Goal: Download file/media

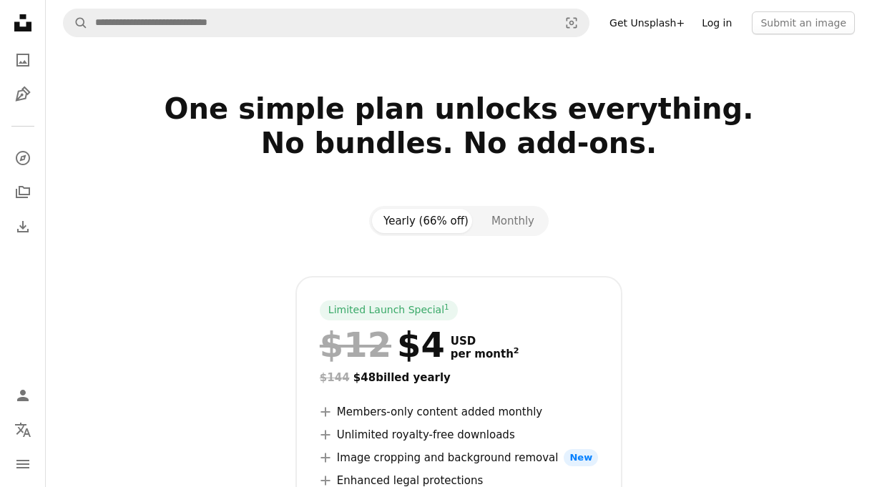
click at [730, 27] on link "Log in" at bounding box center [716, 22] width 47 height 23
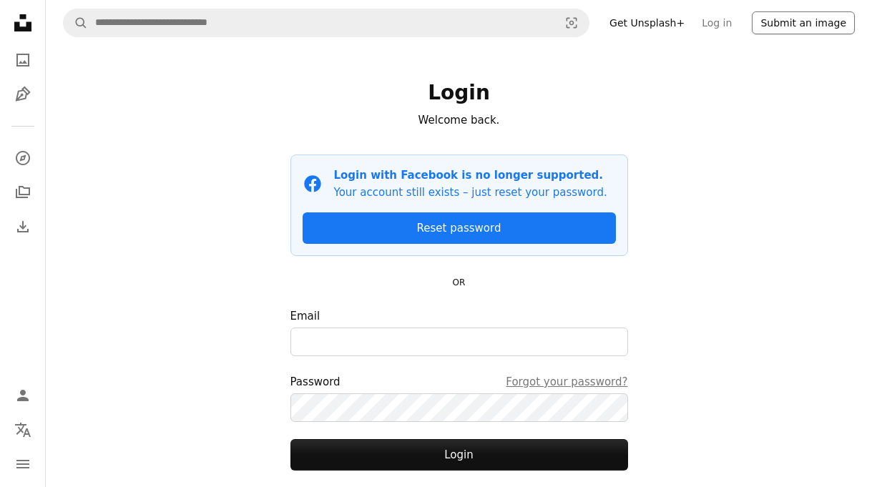
click at [779, 21] on button "Submit an image" at bounding box center [803, 22] width 103 height 23
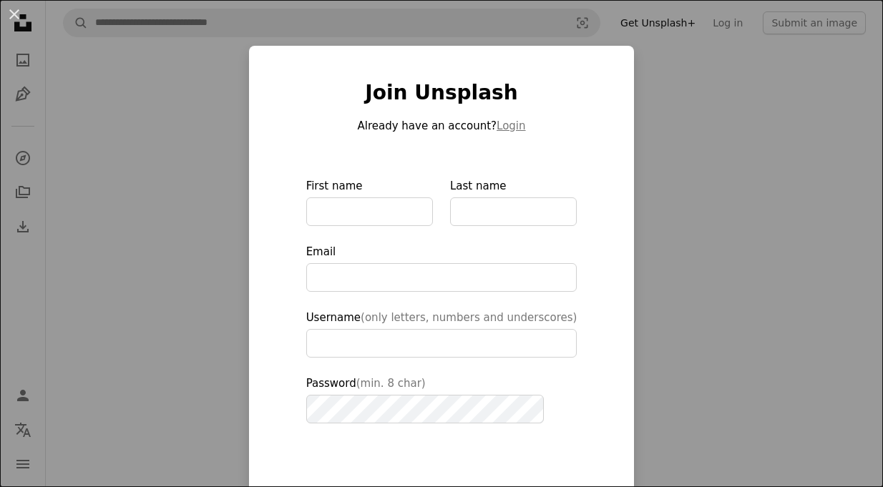
click at [788, 24] on div "An X shape Join Unsplash Already have an account? Login First name Last name Em…" at bounding box center [441, 243] width 883 height 487
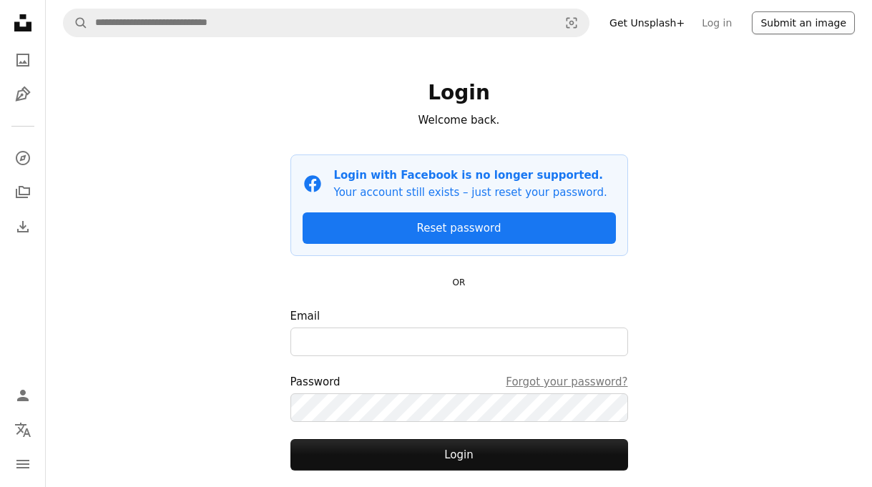
click at [825, 16] on button "Submit an image" at bounding box center [803, 22] width 103 height 23
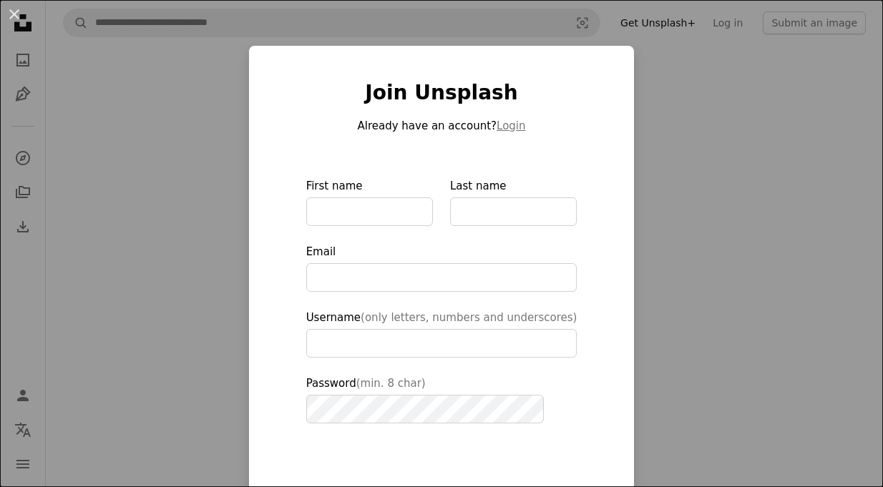
click at [790, 114] on div "An X shape Join Unsplash Already have an account? Login First name Last name Em…" at bounding box center [441, 243] width 883 height 487
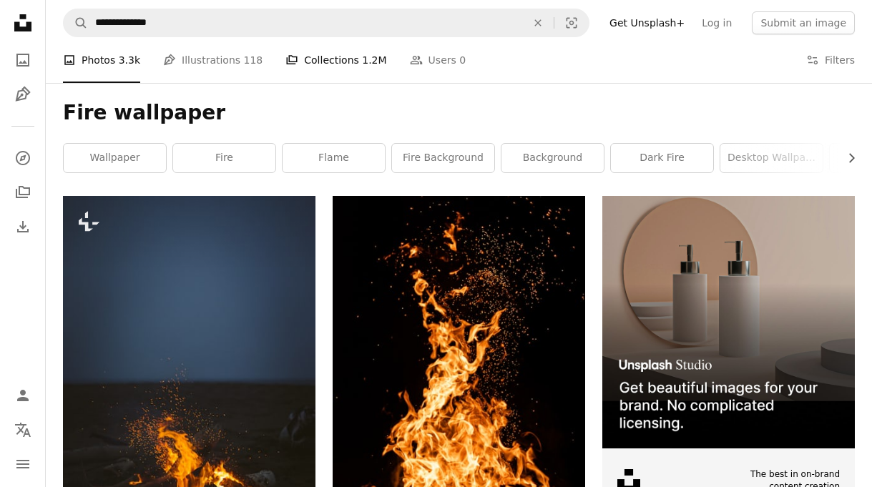
click at [339, 62] on link "A stack of folders Collections 1.2M" at bounding box center [335, 60] width 101 height 46
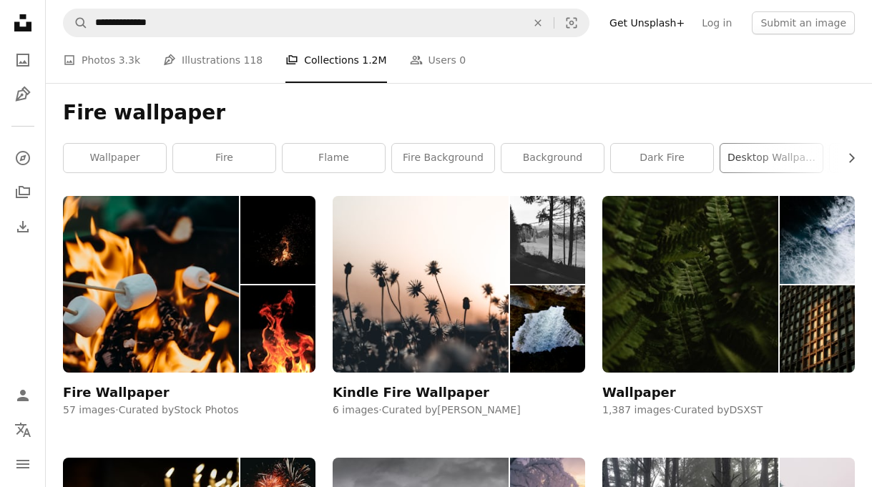
click at [788, 155] on link "desktop wallpaper" at bounding box center [771, 158] width 102 height 29
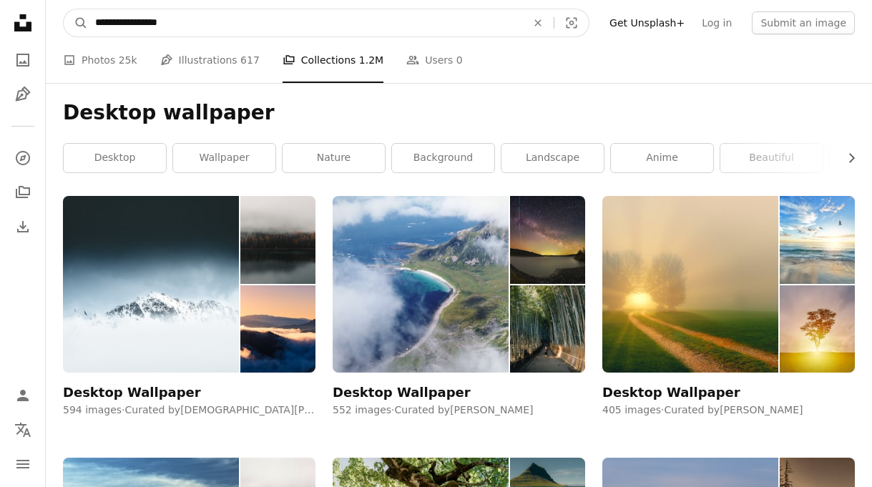
click at [335, 32] on input "**********" at bounding box center [305, 22] width 434 height 27
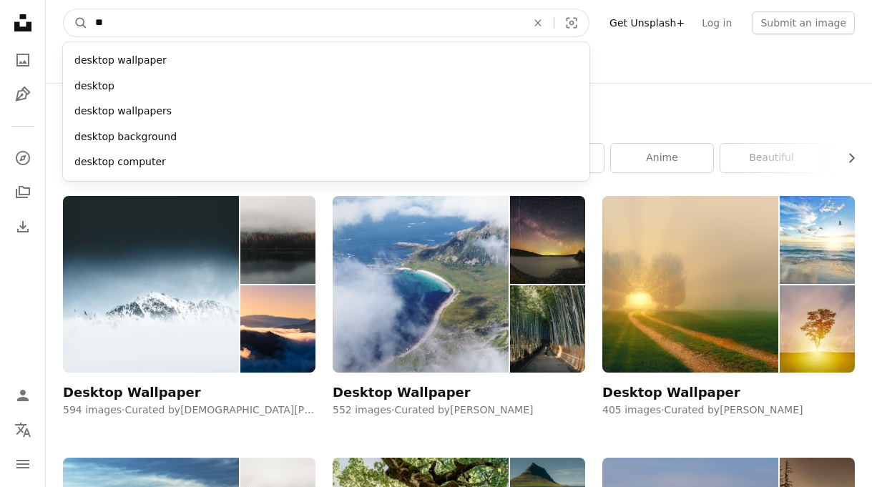
type input "*"
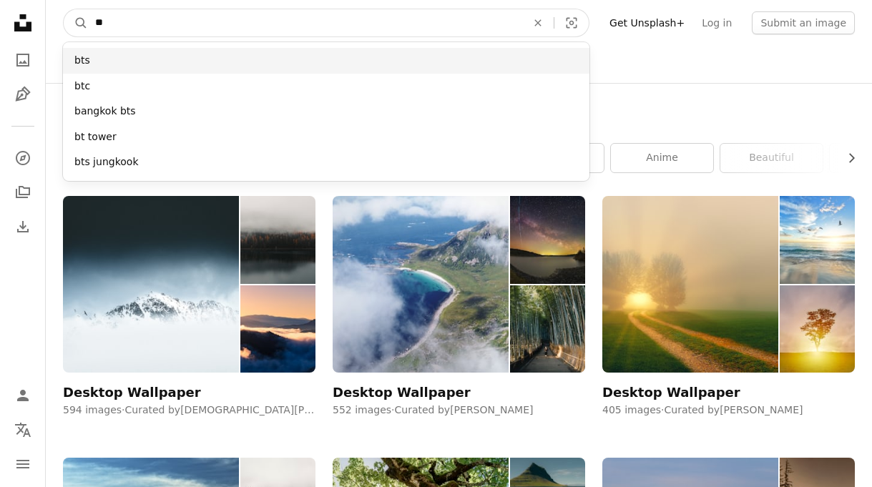
type input "**"
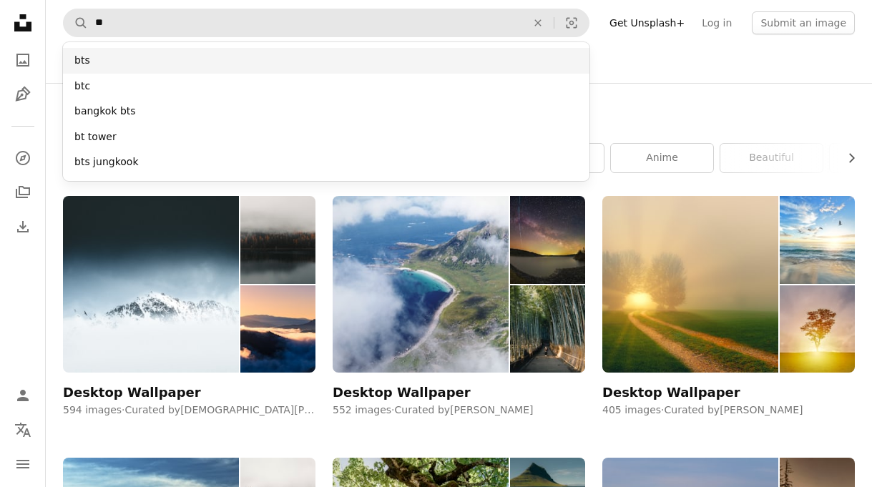
click at [302, 61] on div "bts" at bounding box center [326, 61] width 526 height 26
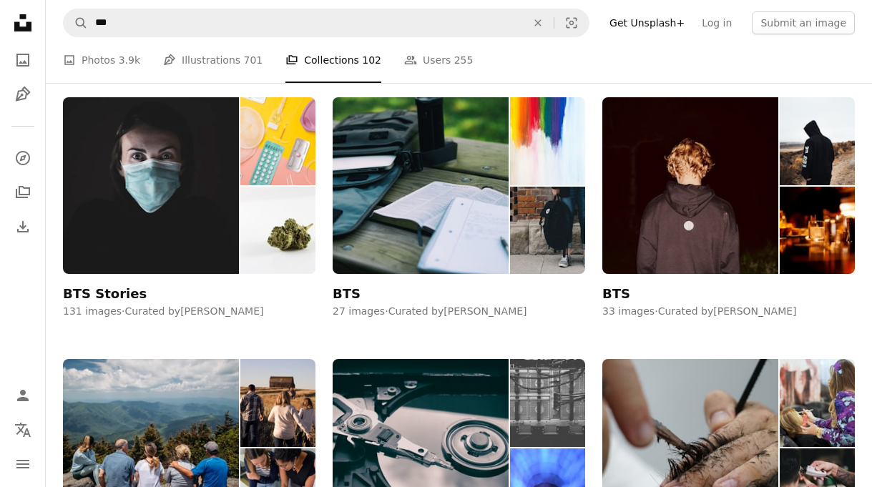
scroll to position [416, 0]
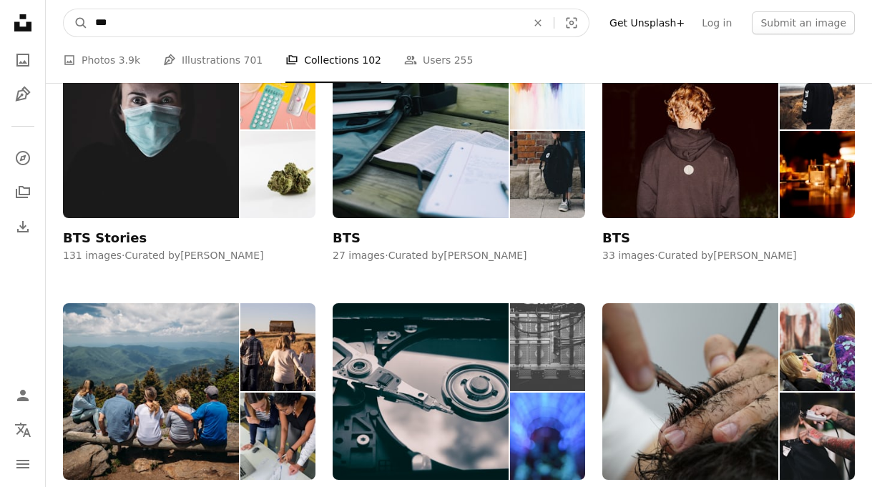
click at [381, 16] on input "***" at bounding box center [305, 22] width 434 height 27
click at [494, 23] on input "**********" at bounding box center [305, 22] width 434 height 27
type input "**********"
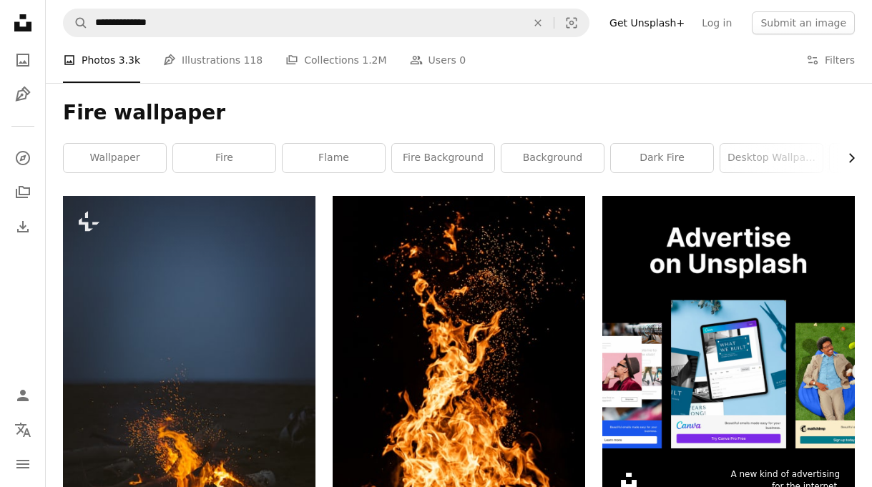
click at [850, 162] on icon "button" at bounding box center [852, 157] width 6 height 9
click at [416, 62] on link "People Users 0" at bounding box center [438, 60] width 57 height 46
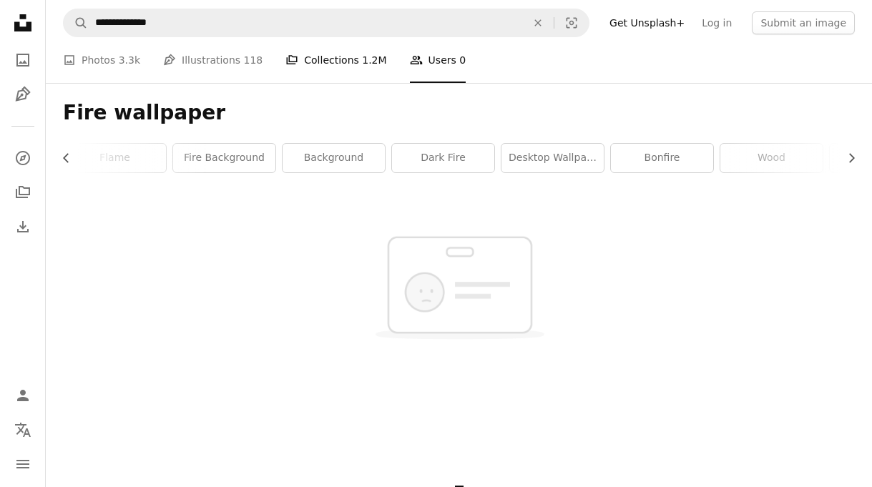
click at [328, 60] on link "A stack of folders Collections 1.2M" at bounding box center [335, 60] width 101 height 46
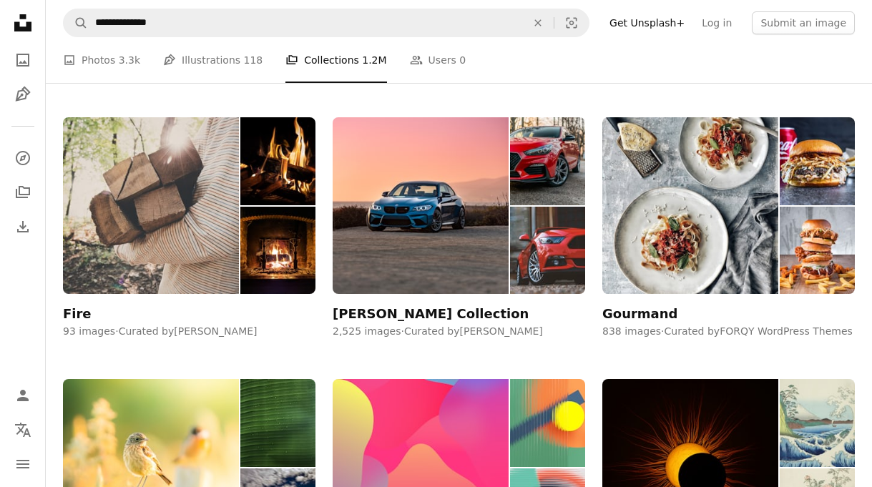
scroll to position [5388, 0]
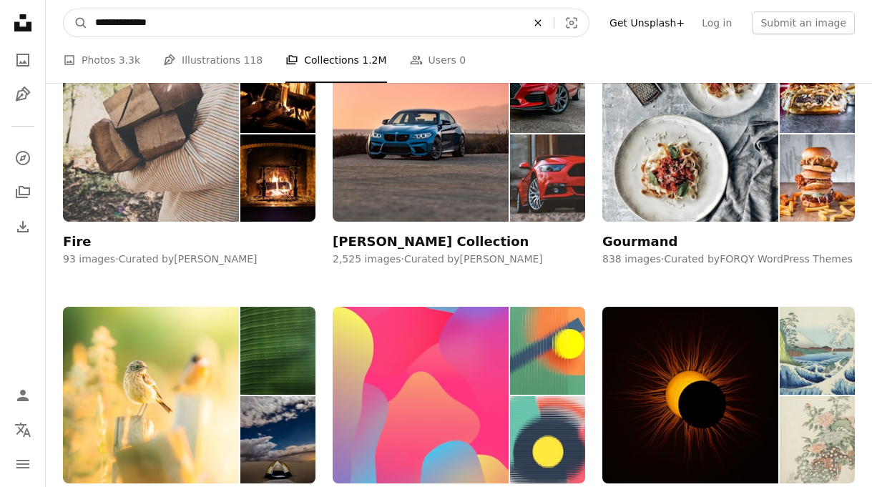
click at [541, 22] on icon "Find visuals sitewide" at bounding box center [537, 22] width 6 height 6
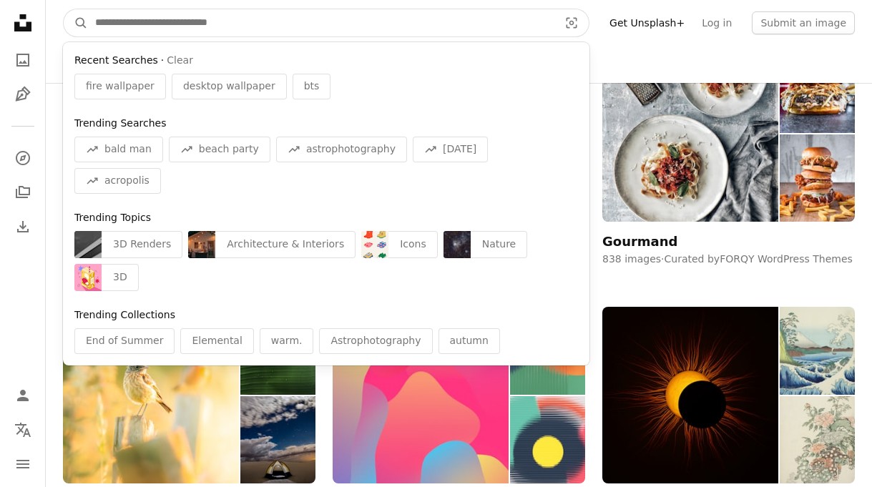
click at [476, 21] on input "Find visuals sitewide" at bounding box center [321, 22] width 466 height 27
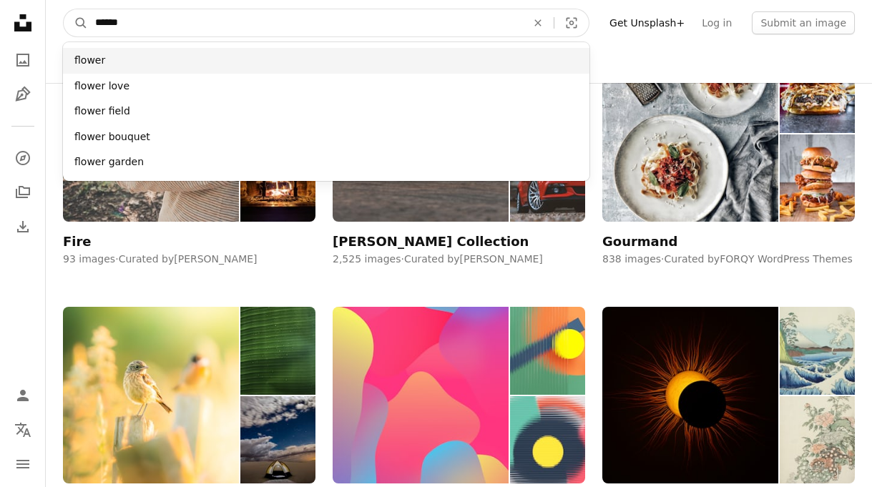
type input "******"
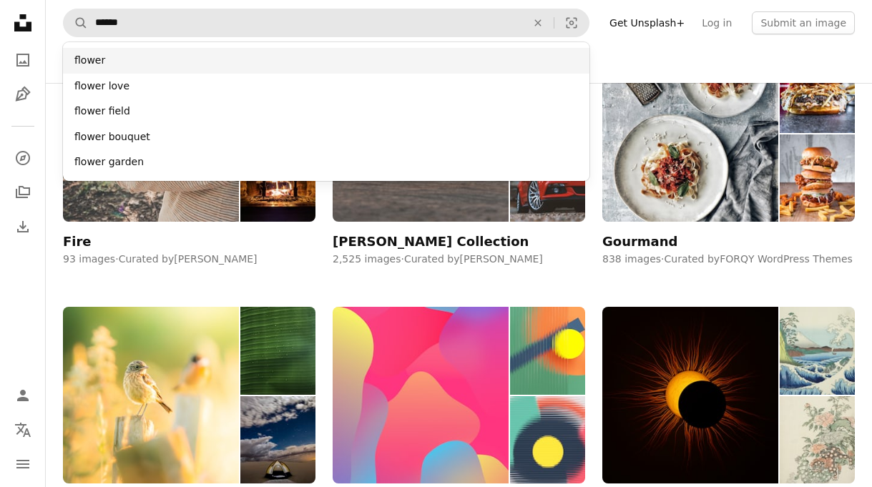
click at [379, 67] on div "flower" at bounding box center [326, 61] width 526 height 26
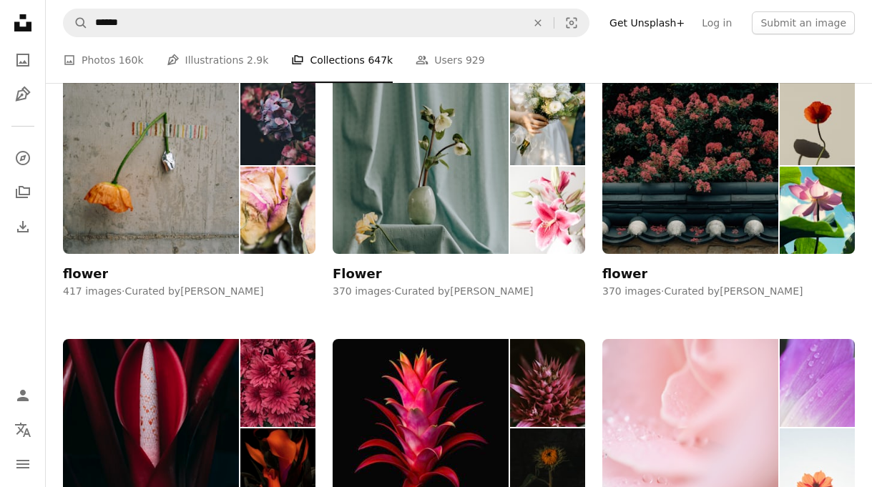
scroll to position [918, 0]
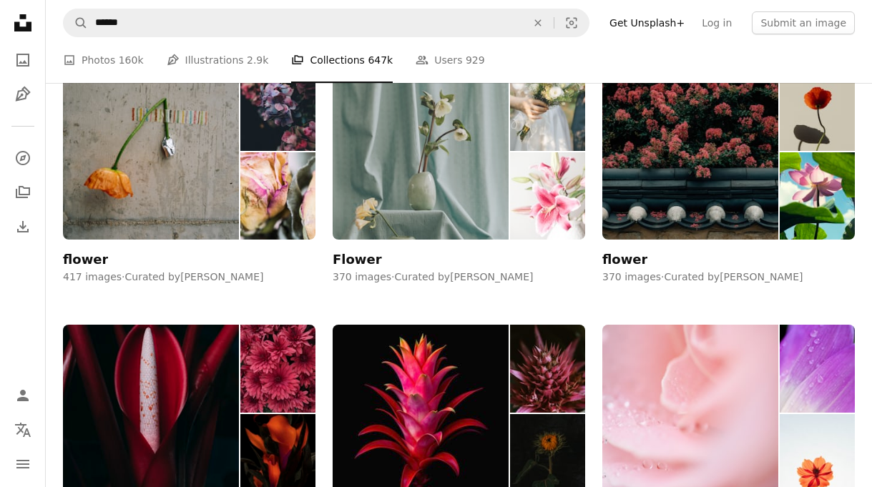
click at [458, 202] on img at bounding box center [421, 151] width 176 height 177
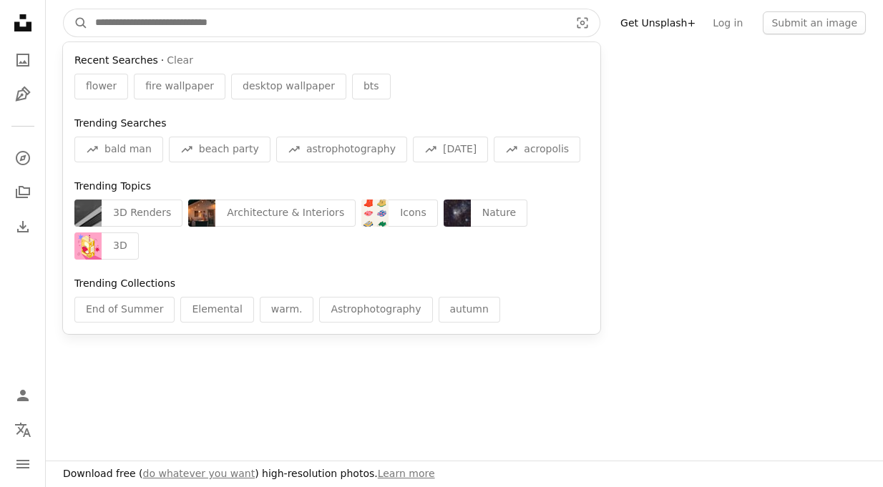
click at [535, 29] on input "Find visuals sitewide" at bounding box center [326, 22] width 477 height 27
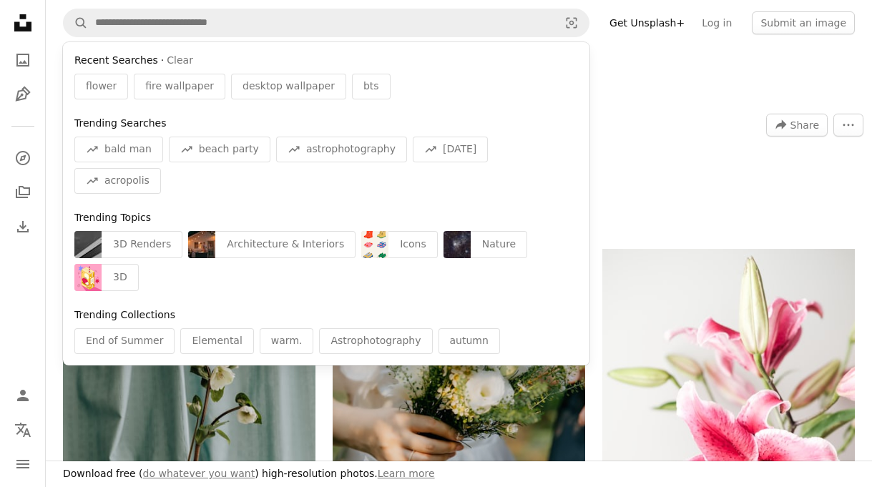
click at [481, 357] on img at bounding box center [459, 438] width 253 height 379
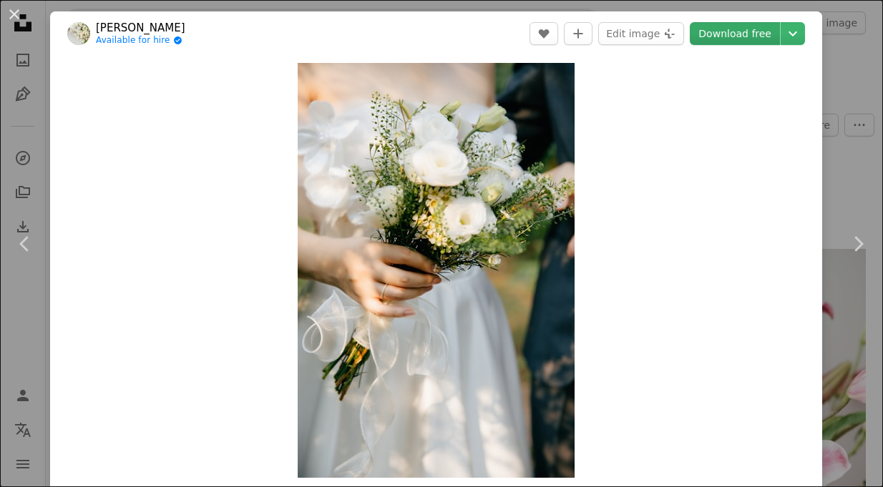
click at [748, 24] on link "Download free" at bounding box center [735, 33] width 90 height 23
click at [788, 33] on icon "Choose download size" at bounding box center [792, 33] width 9 height 5
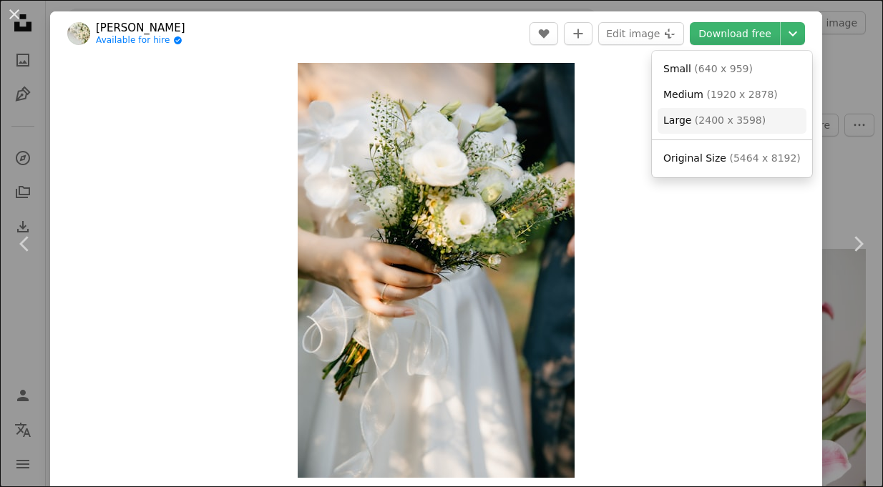
click at [695, 119] on span "( 2400 x 3598 )" at bounding box center [730, 119] width 71 height 11
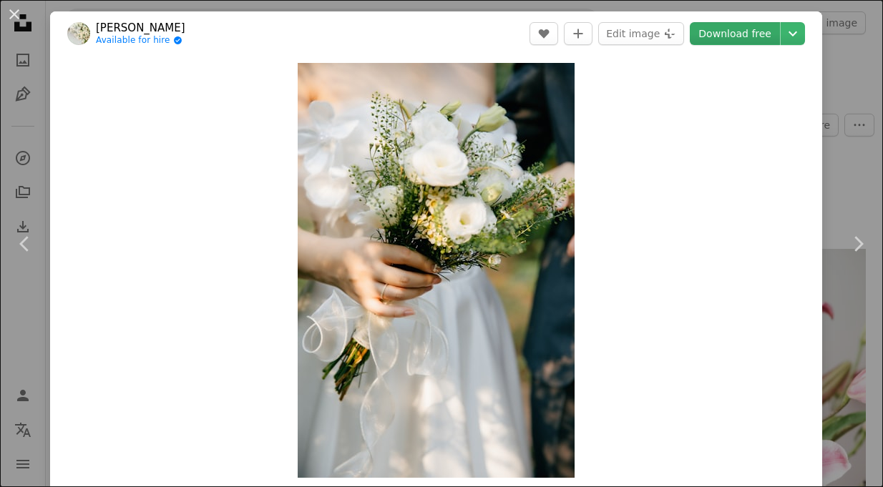
click at [750, 27] on link "Download free" at bounding box center [735, 33] width 90 height 23
click at [469, 103] on img "Zoom in on this image" at bounding box center [436, 270] width 277 height 415
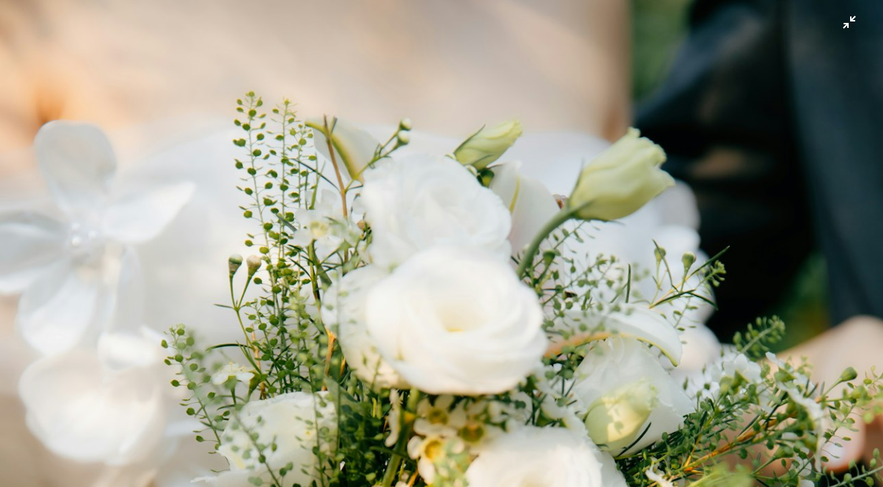
scroll to position [403, 0]
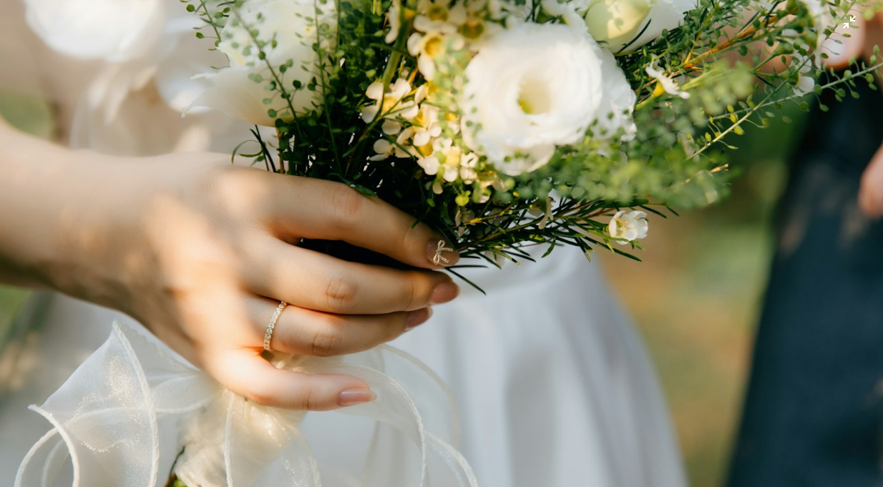
click at [619, 73] on img "Zoom out on this image" at bounding box center [441, 259] width 884 height 1326
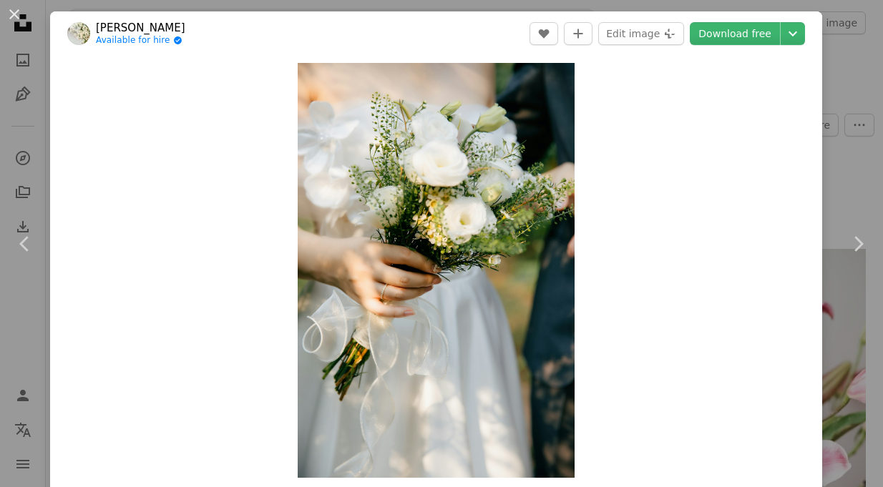
click at [619, 73] on div "Zoom in" at bounding box center [436, 270] width 772 height 429
click at [501, 96] on img "Zoom in on this image" at bounding box center [436, 270] width 277 height 415
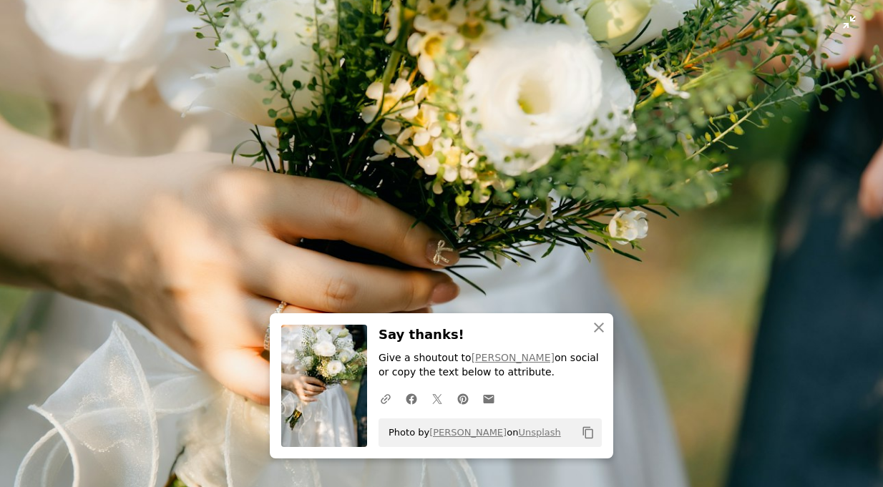
click at [834, 17] on img "Zoom out on this image" at bounding box center [441, 259] width 884 height 1326
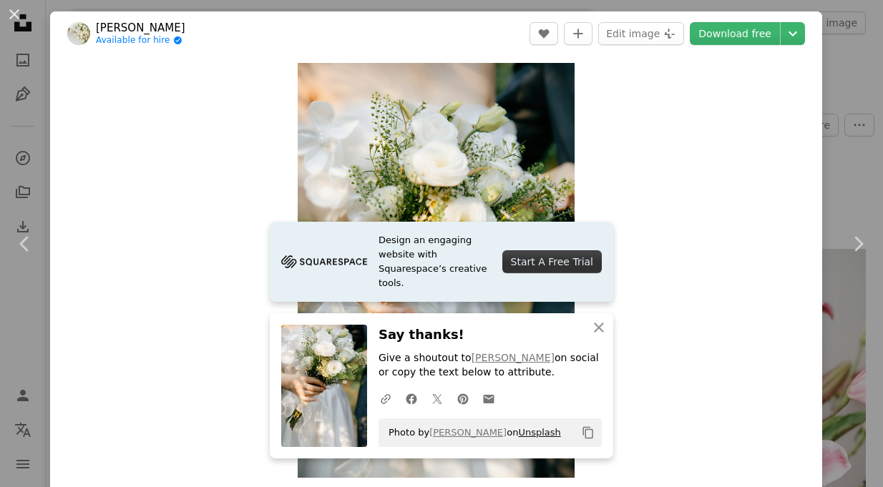
click at [518, 431] on link "Unsplash" at bounding box center [539, 432] width 42 height 11
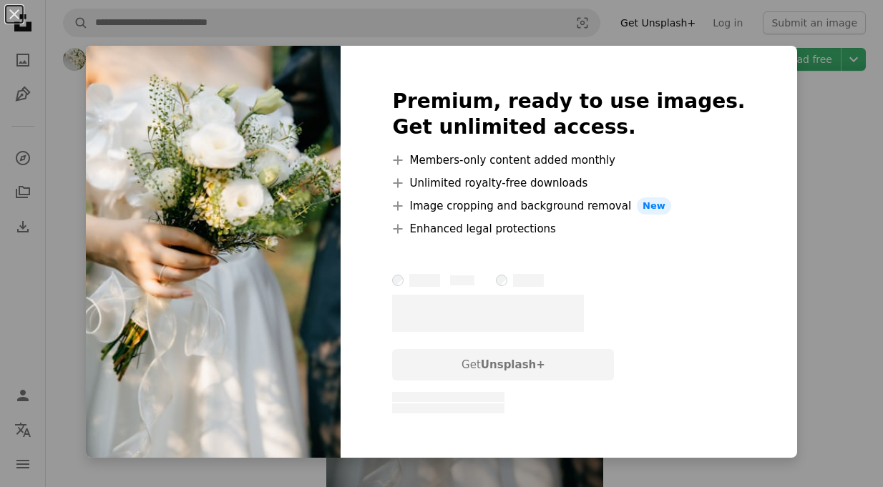
scroll to position [25, 0]
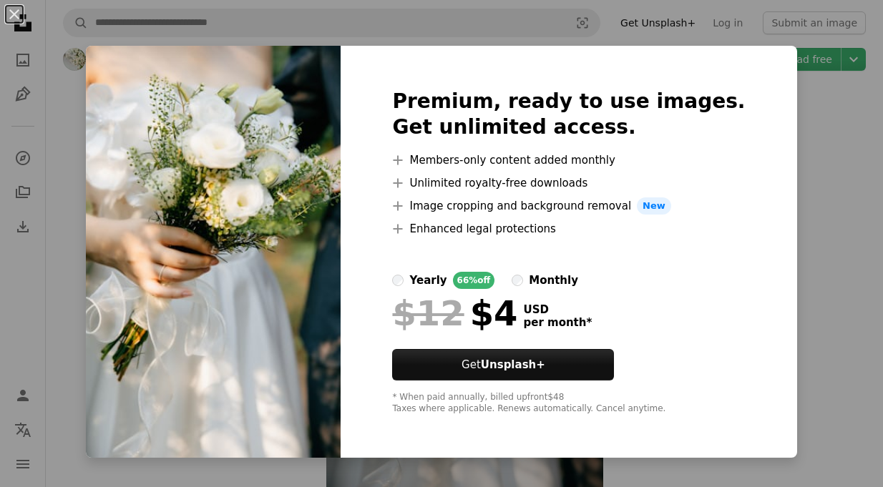
click at [862, 157] on div "An X shape Premium, ready to use images. Get unlimited access. A plus sign Memb…" at bounding box center [441, 243] width 883 height 487
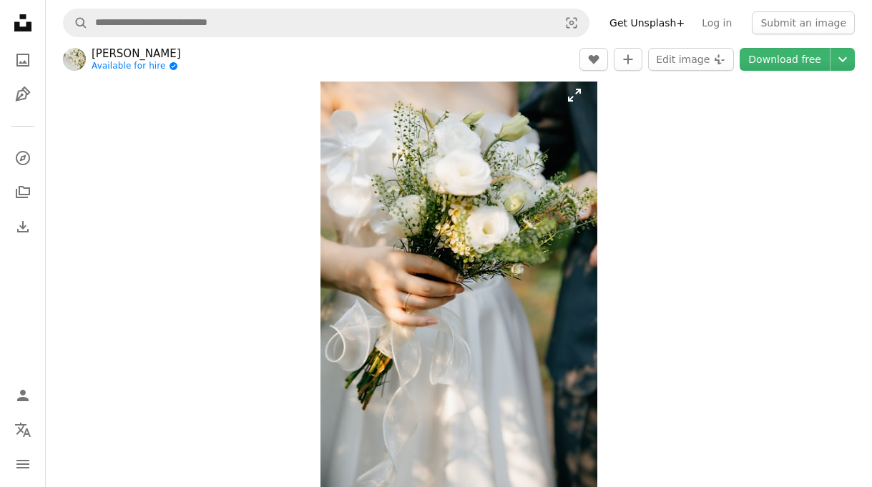
click at [478, 152] on img "Zoom in on this image" at bounding box center [458, 279] width 277 height 415
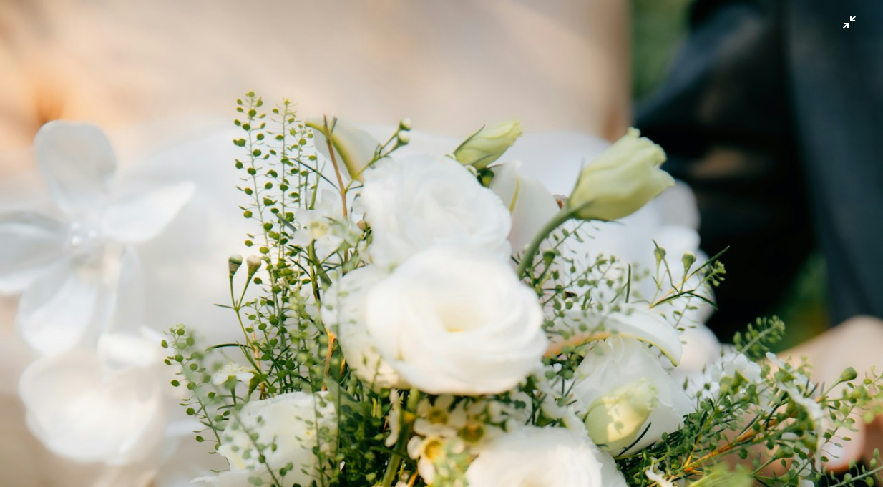
scroll to position [403, 0]
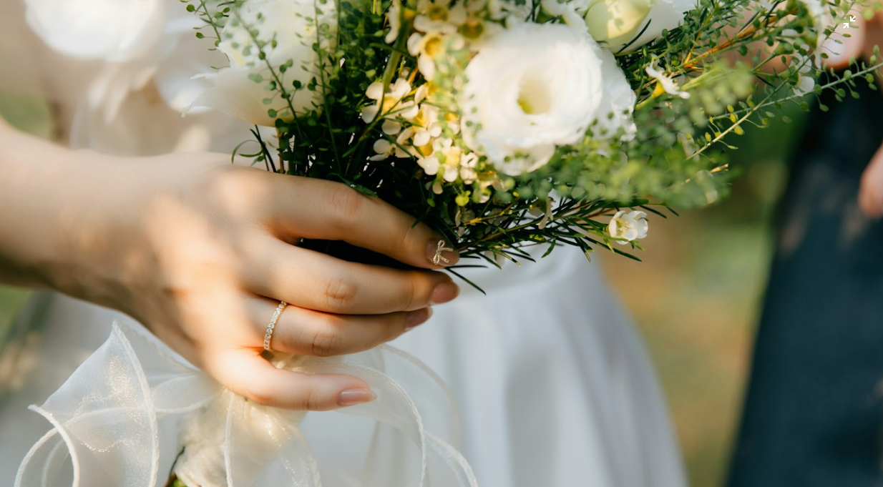
click at [806, 32] on img "Zoom out on this image" at bounding box center [441, 259] width 884 height 1326
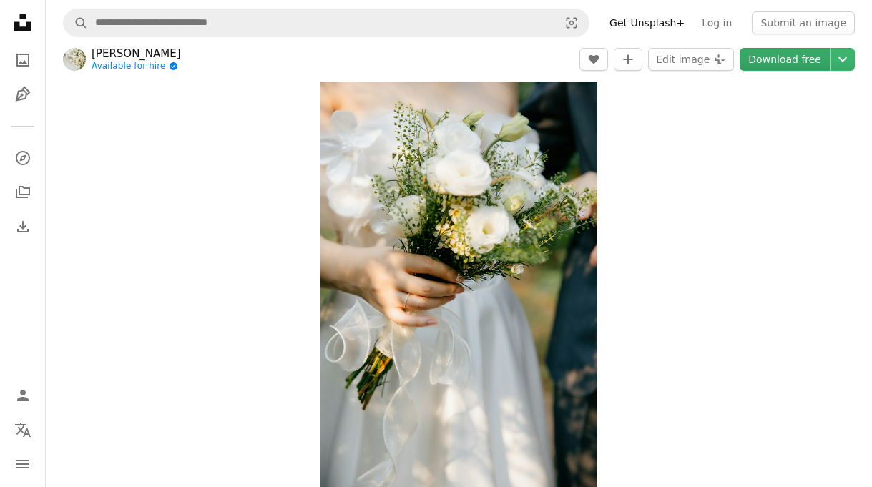
click at [795, 62] on link "Download free" at bounding box center [785, 59] width 90 height 23
click at [825, 21] on button "Submit an image" at bounding box center [803, 22] width 103 height 23
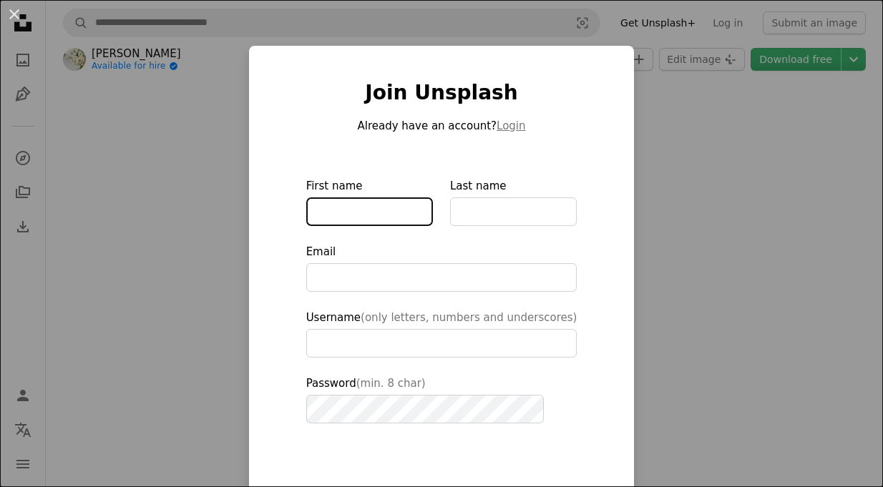
click at [383, 215] on input "First name" at bounding box center [369, 211] width 127 height 29
type input "*******"
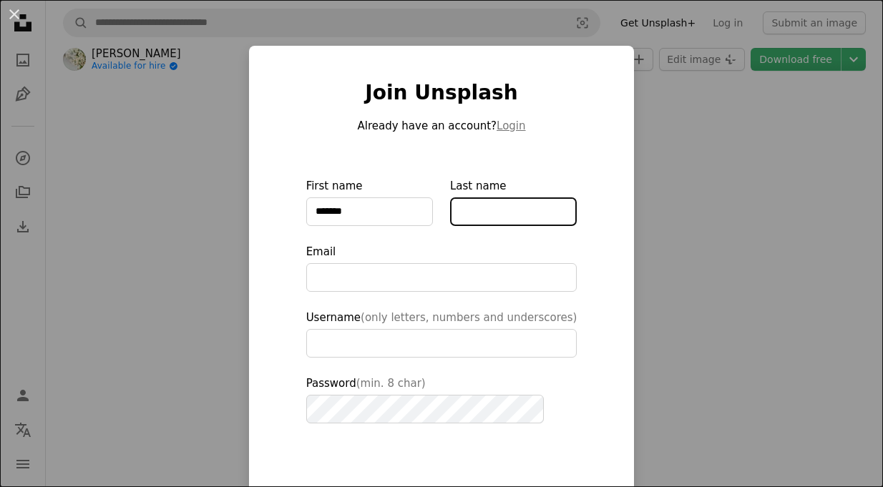
click at [454, 206] on input "Last name" at bounding box center [513, 211] width 127 height 29
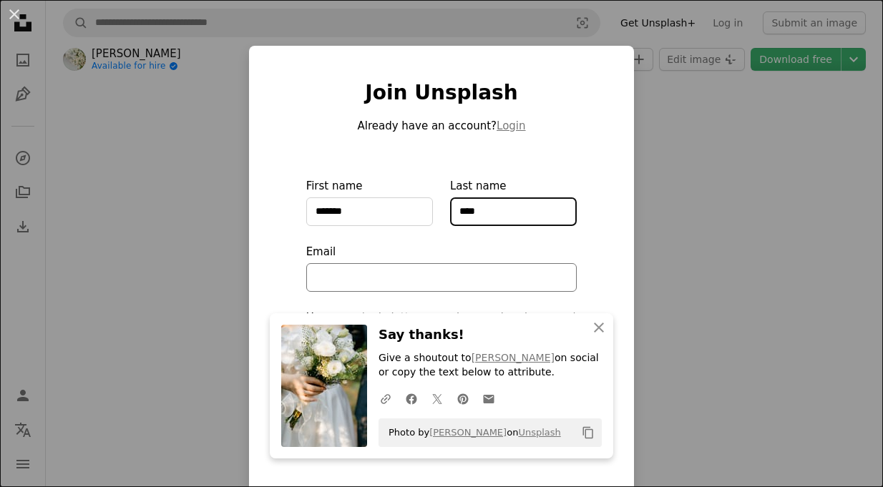
type input "****"
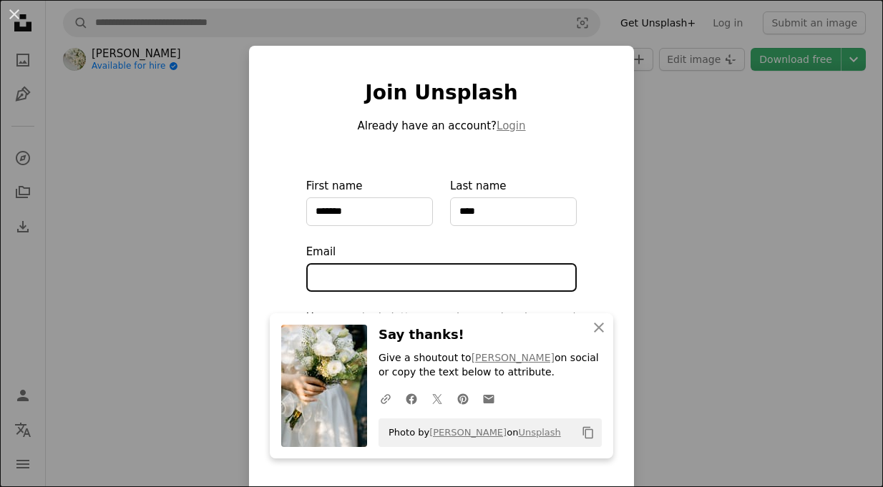
click at [407, 266] on input "Email" at bounding box center [441, 277] width 271 height 29
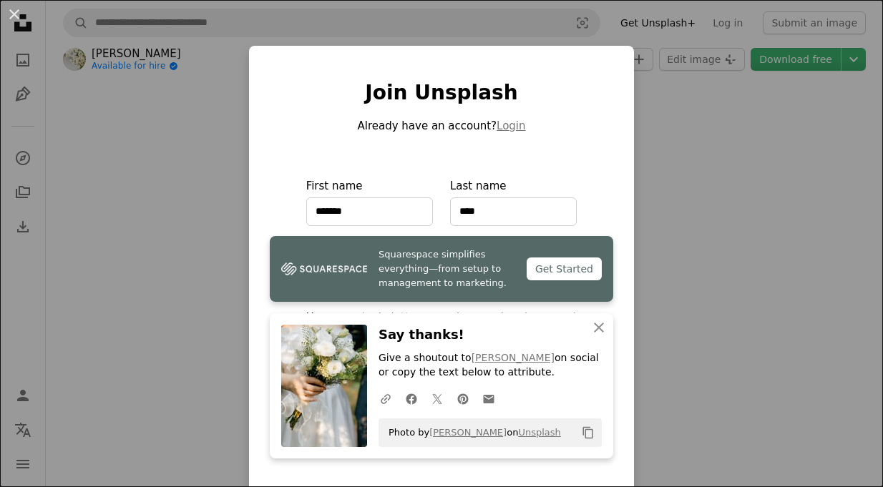
click at [412, 276] on span "Squarespace simplifies everything—from setup to management to marketing." at bounding box center [446, 269] width 137 height 43
click at [577, 270] on div "Get Started" at bounding box center [563, 269] width 75 height 23
